Goal: Find specific page/section: Find specific page/section

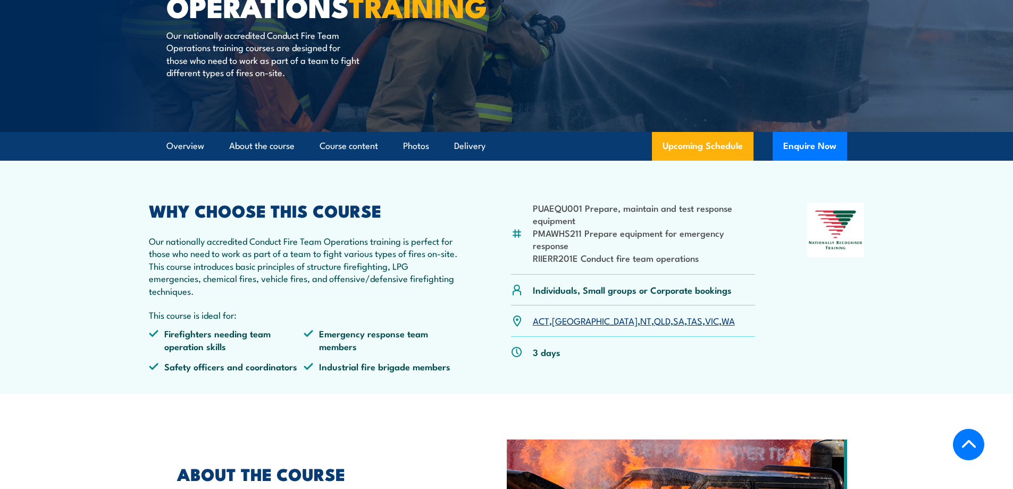
click at [654, 327] on link "QLD" at bounding box center [662, 320] width 16 height 13
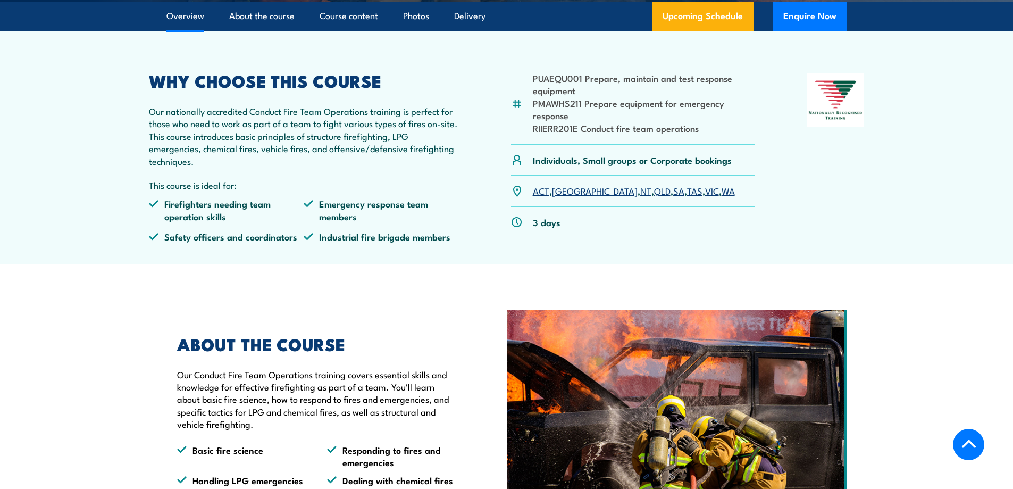
scroll to position [306, 0]
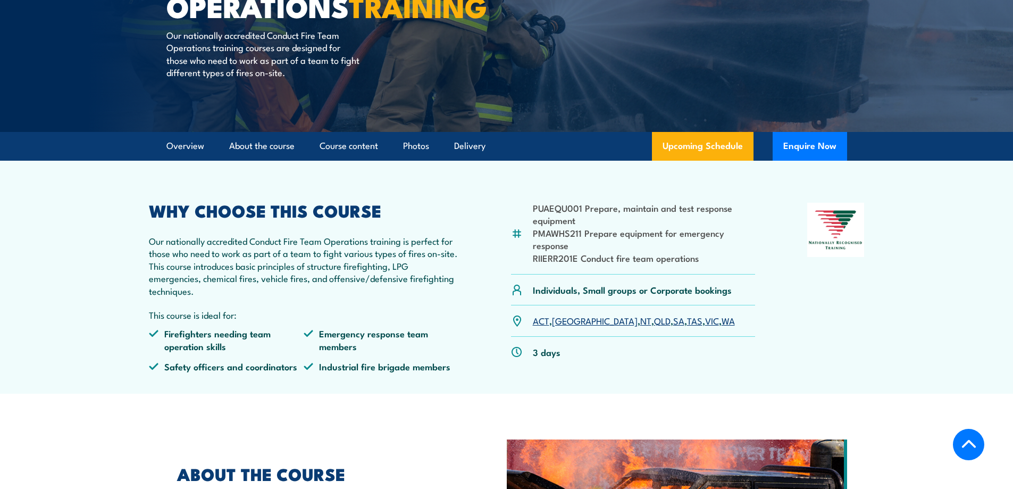
scroll to position [173, 0]
